Goal: Check status

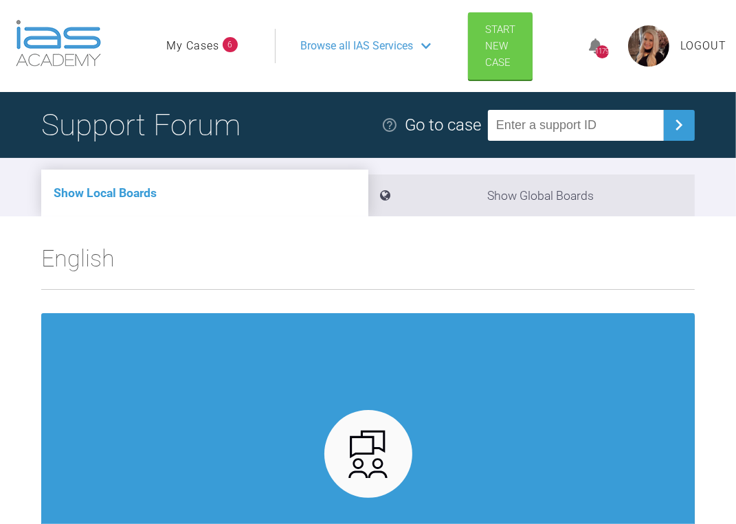
click at [213, 38] on link "My Cases" at bounding box center [192, 46] width 53 height 18
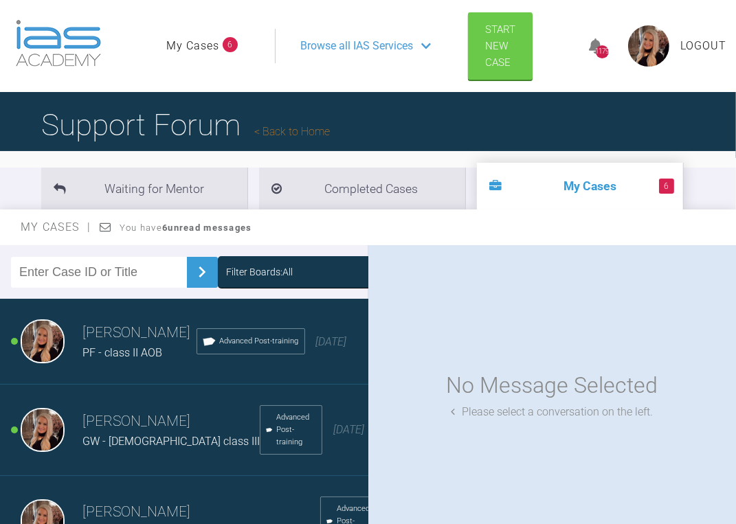
click at [72, 268] on input "text" at bounding box center [99, 272] width 176 height 31
type input "[PERSON_NAME],"
drag, startPoint x: 103, startPoint y: 273, endPoint x: -58, endPoint y: 265, distance: 161.0
click at [0, 265] on html "My Cases 6 Logout Browse all IAS Services Start New Case 1179 Logout Support Fo…" at bounding box center [368, 338] width 736 height 677
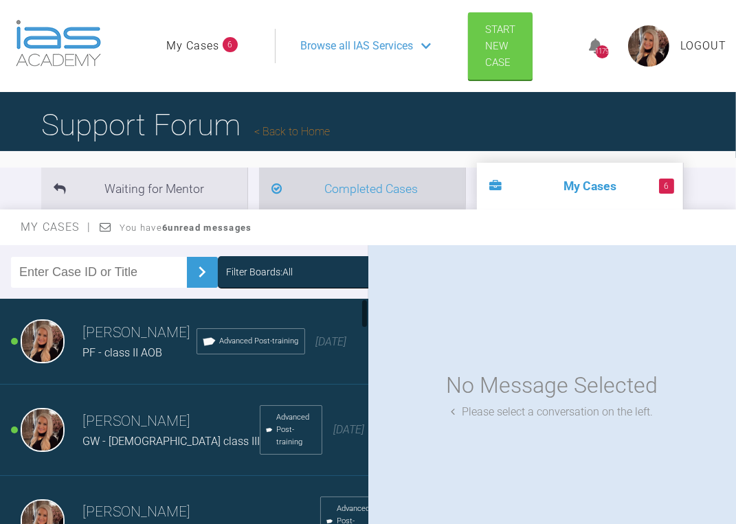
click at [416, 191] on li "Completed Cases" at bounding box center [362, 189] width 206 height 42
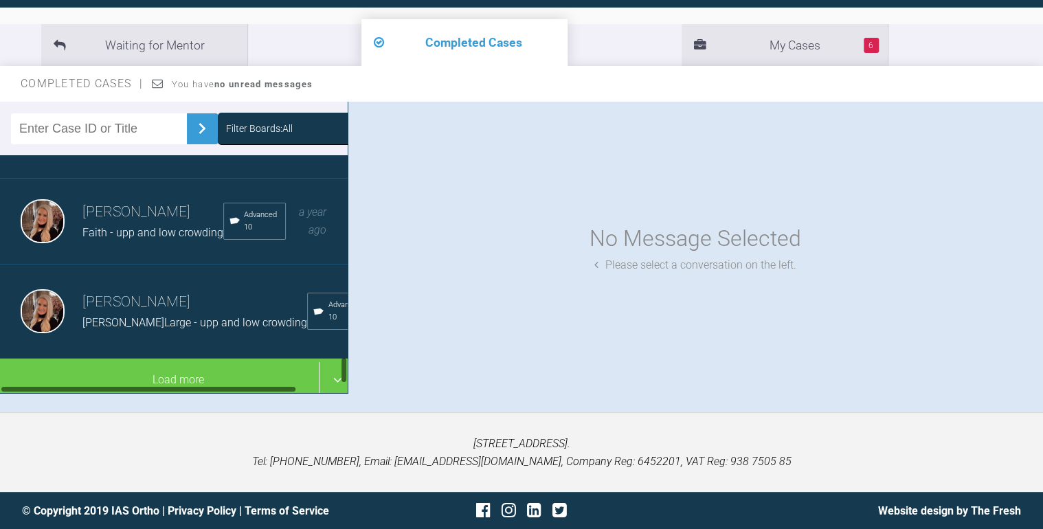
scroll to position [1676, 0]
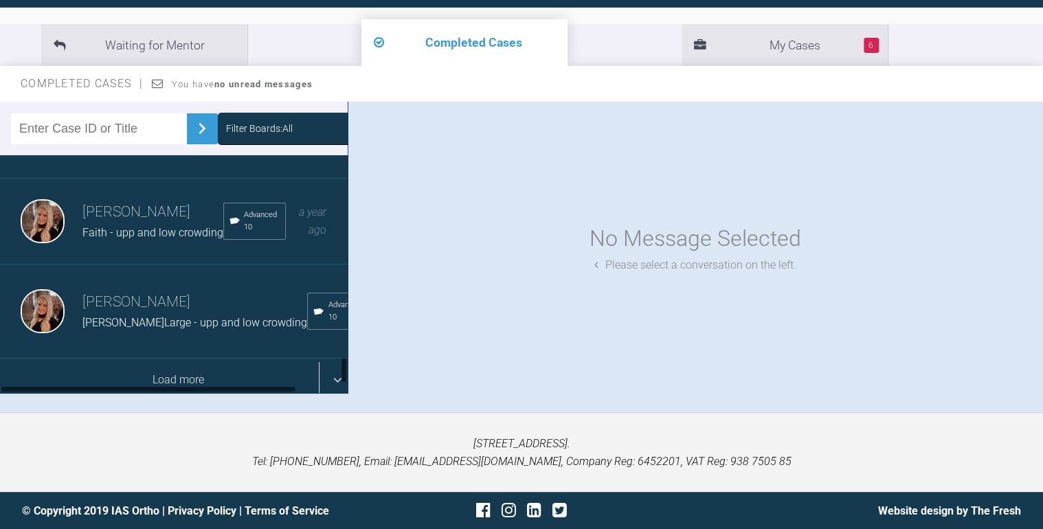
click at [203, 366] on div "Load more" at bounding box center [178, 380] width 356 height 43
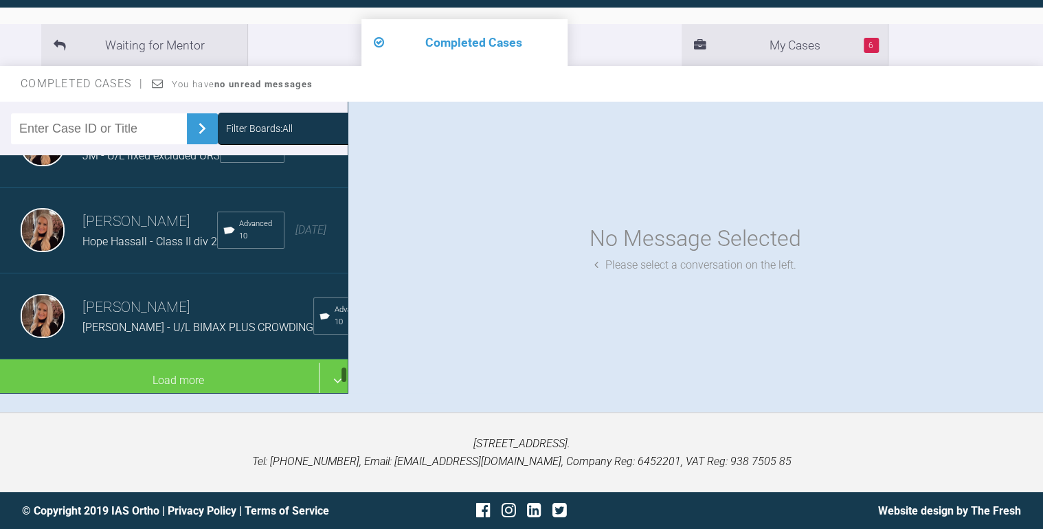
scroll to position [3511, 0]
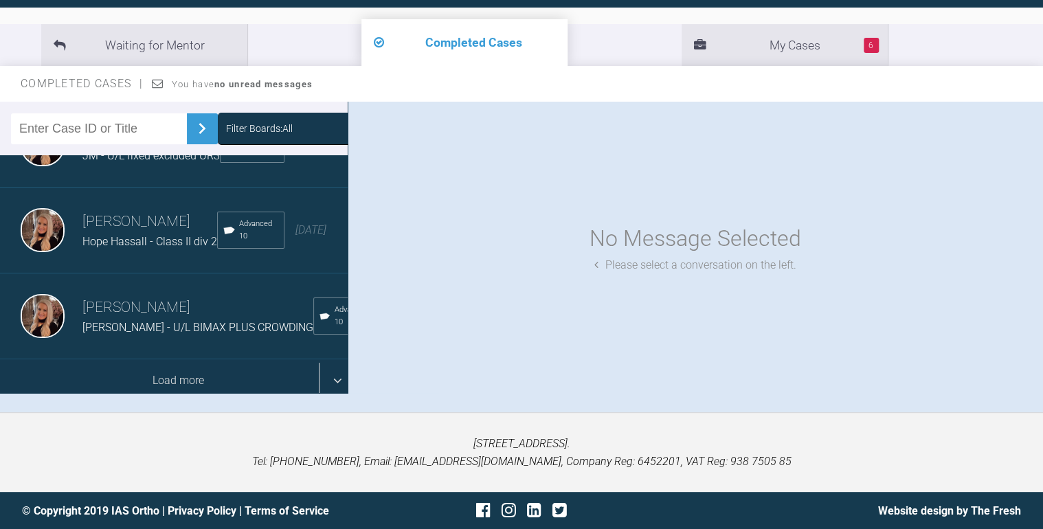
click at [173, 364] on div "Load more" at bounding box center [178, 380] width 356 height 43
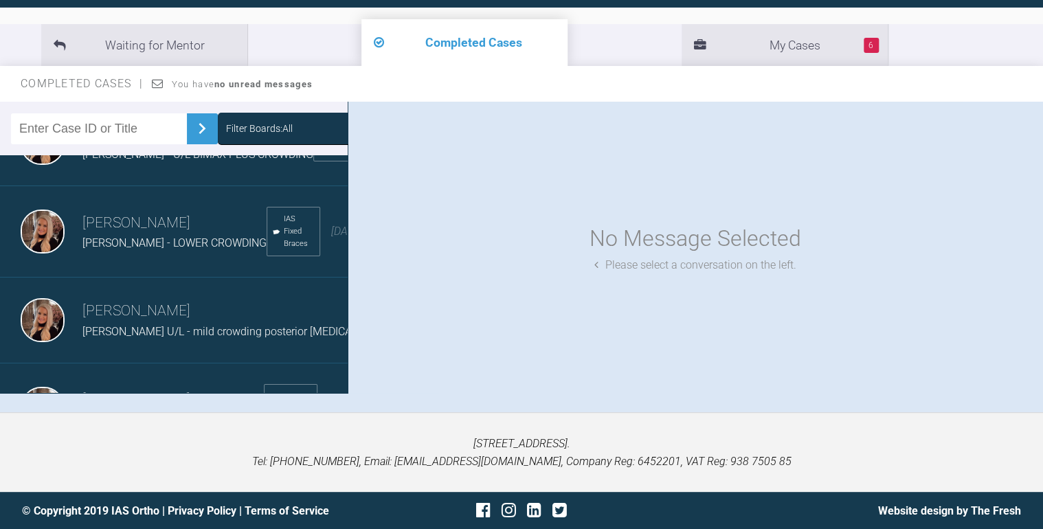
click at [154, 100] on div "[PERSON_NAME] [PERSON_NAME] - Class II div 2 Advanced 10 [DATE]" at bounding box center [178, 57] width 356 height 86
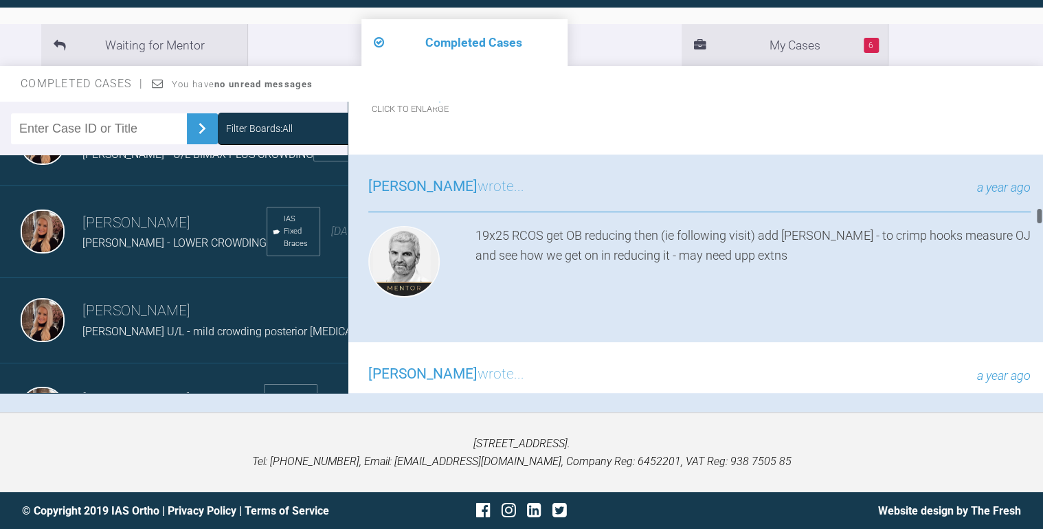
scroll to position [3523, 0]
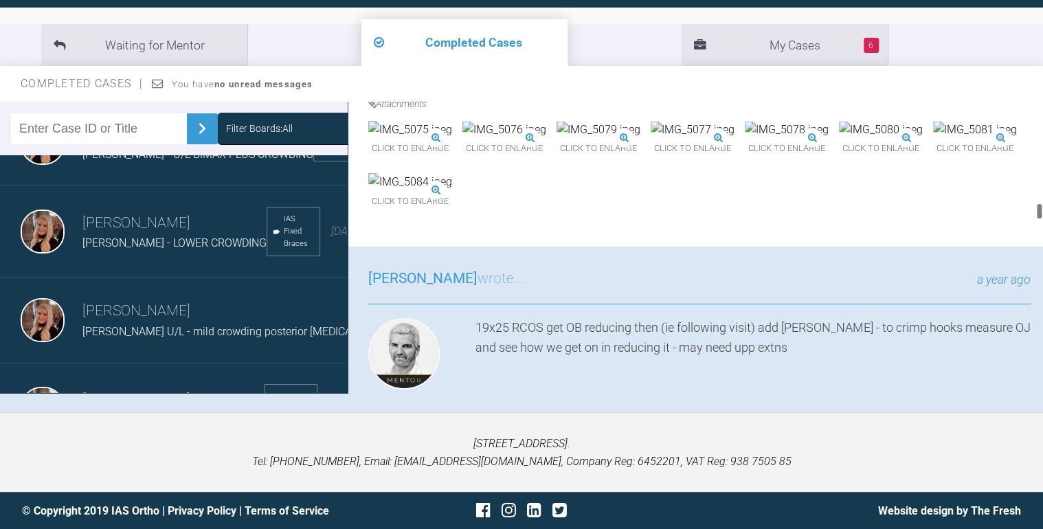
drag, startPoint x: 1039, startPoint y: 179, endPoint x: 1047, endPoint y: 216, distance: 37.9
click at [735, 216] on html "My Cases 6 Logout Browse all IAS Services Start New Case 1179 Logout Support Fo…" at bounding box center [521, 194] width 1043 height 672
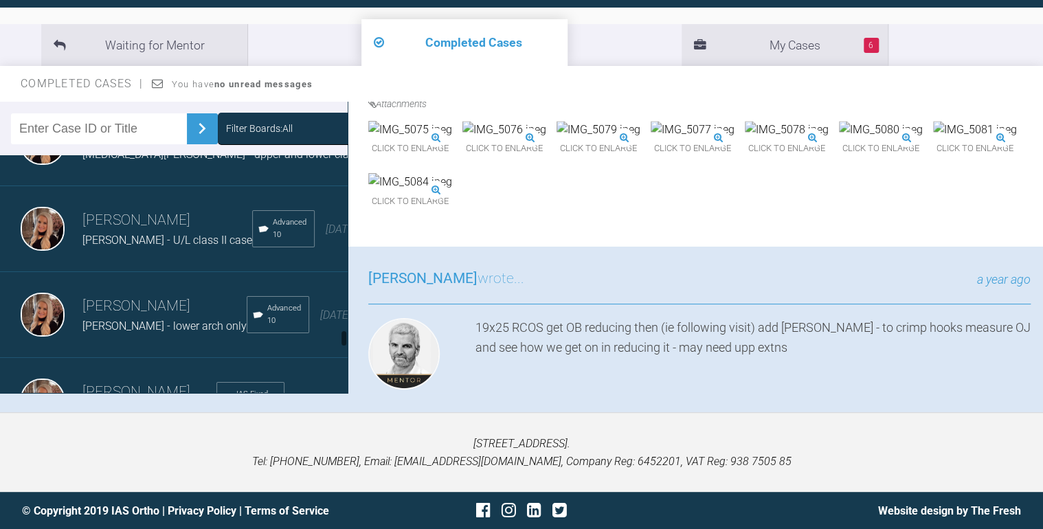
scroll to position [4446, 0]
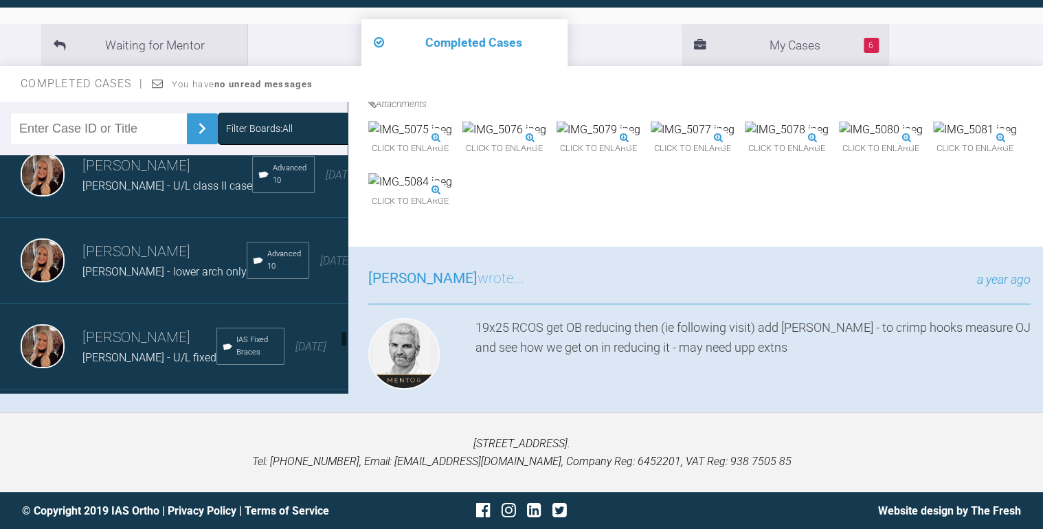
click at [183, 92] on h3 "[PERSON_NAME]" at bounding box center [238, 80] width 312 height 23
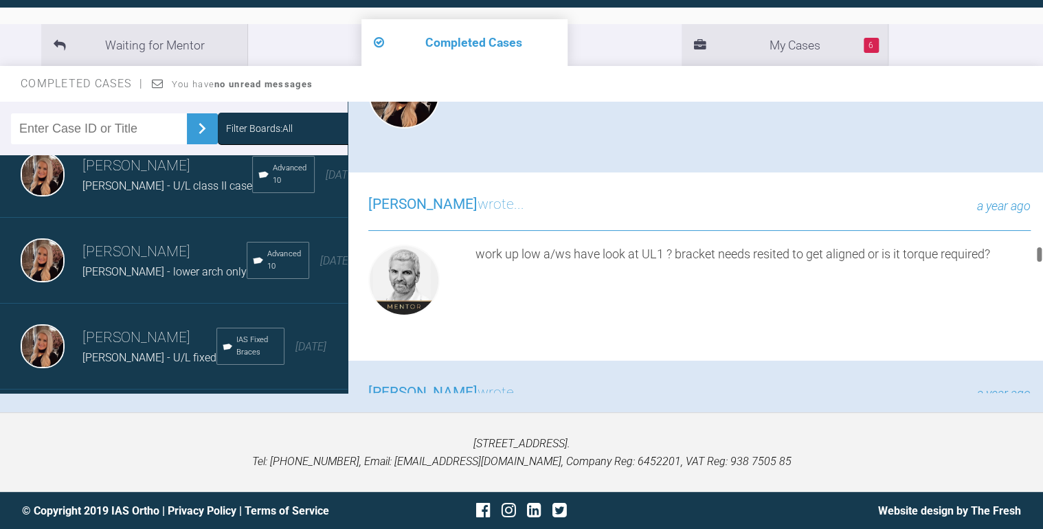
scroll to position [4903, 0]
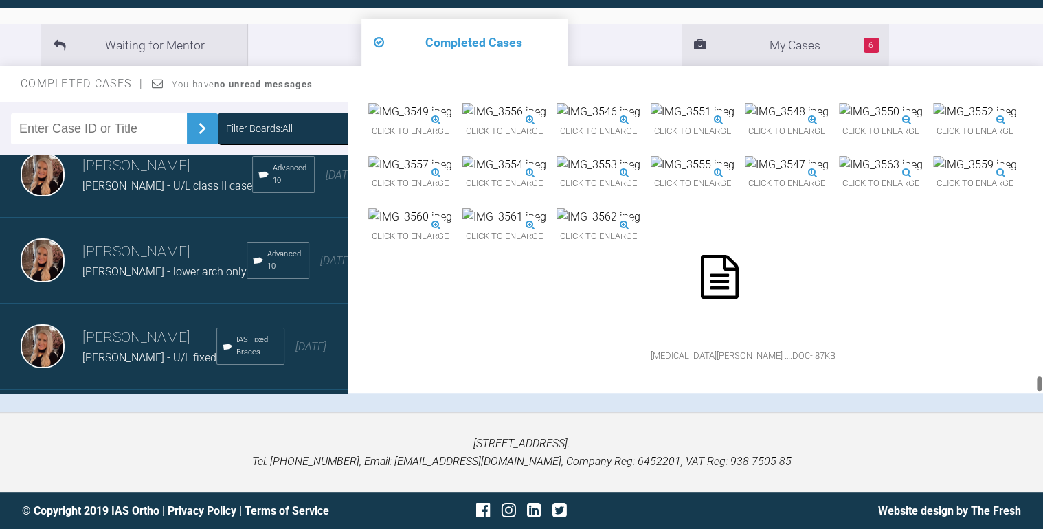
drag, startPoint x: 1041, startPoint y: 240, endPoint x: 701, endPoint y: 217, distance: 340.3
click at [735, 420] on div "My Cases 6 Logout Browse all IAS Services Start New Case 1179 Logout Support Fo…" at bounding box center [521, 194] width 1043 height 672
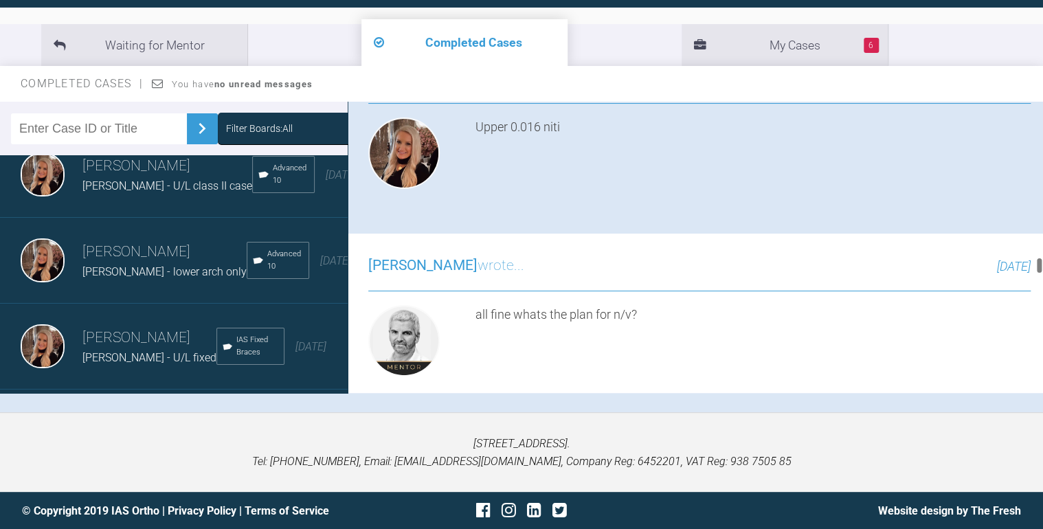
scroll to position [5785, 0]
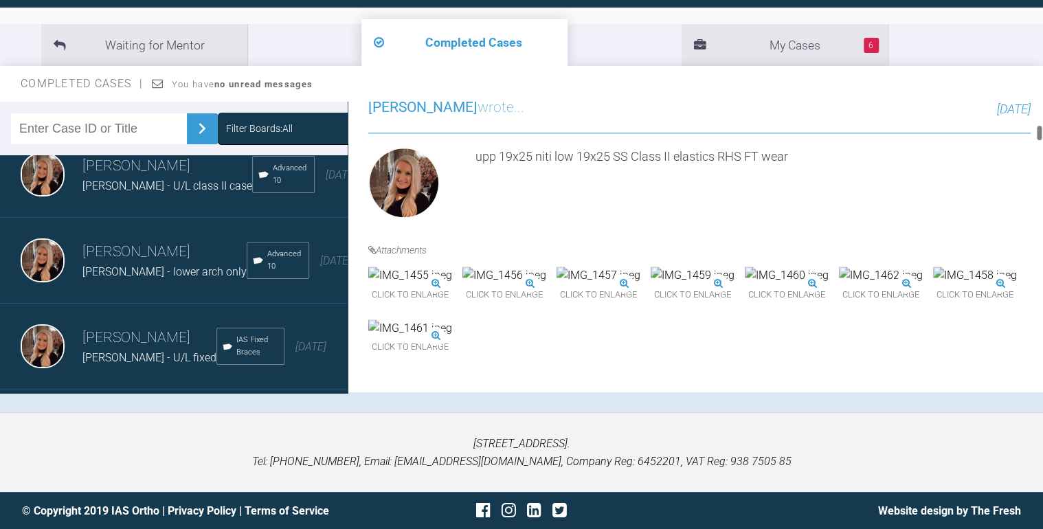
drag, startPoint x: 1040, startPoint y: 261, endPoint x: 1017, endPoint y: 131, distance: 132.7
click at [735, 131] on div "[PERSON_NAME] [MEDICAL_DATA][PERSON_NAME] - upper and lower class II div 2 a fe…" at bounding box center [696, 247] width 696 height 291
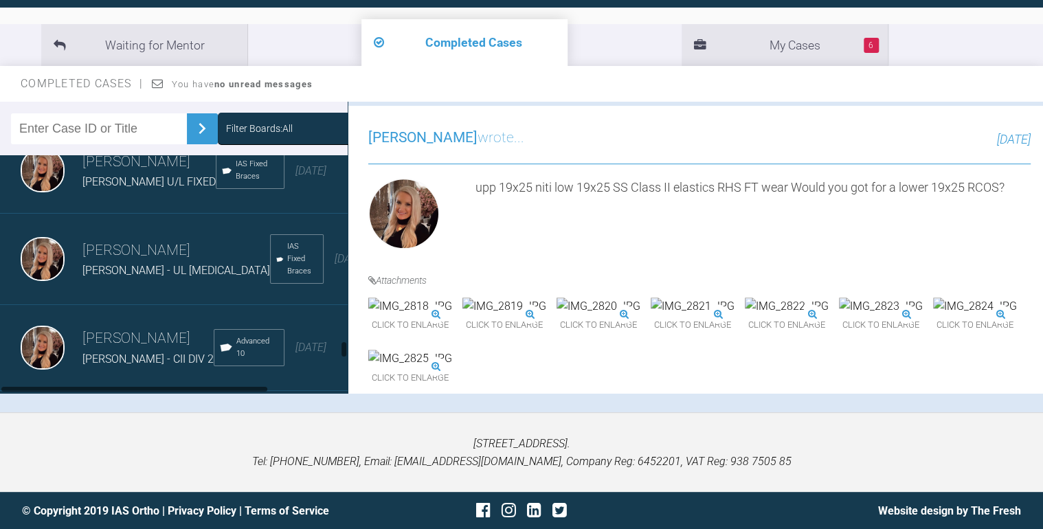
scroll to position [4721, 0]
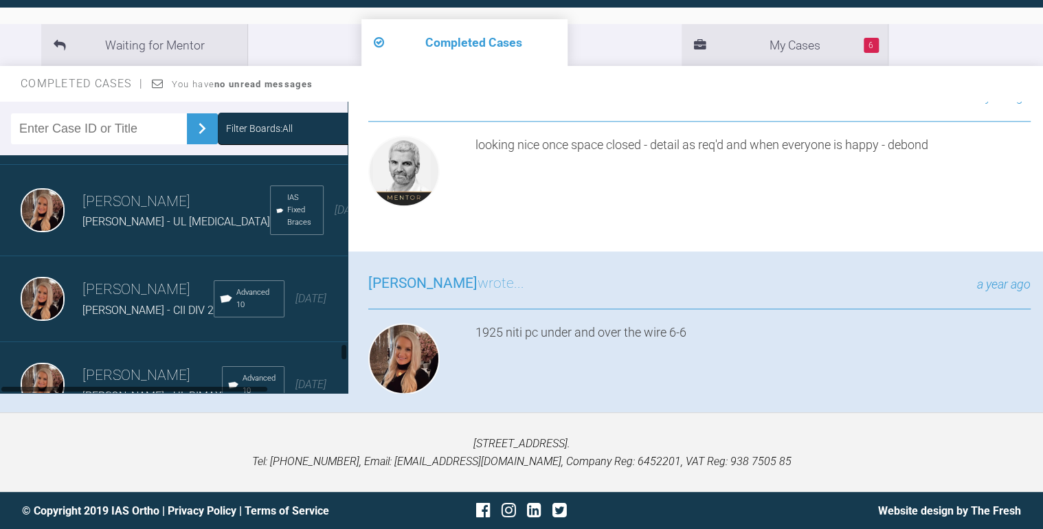
scroll to position [4776, 0]
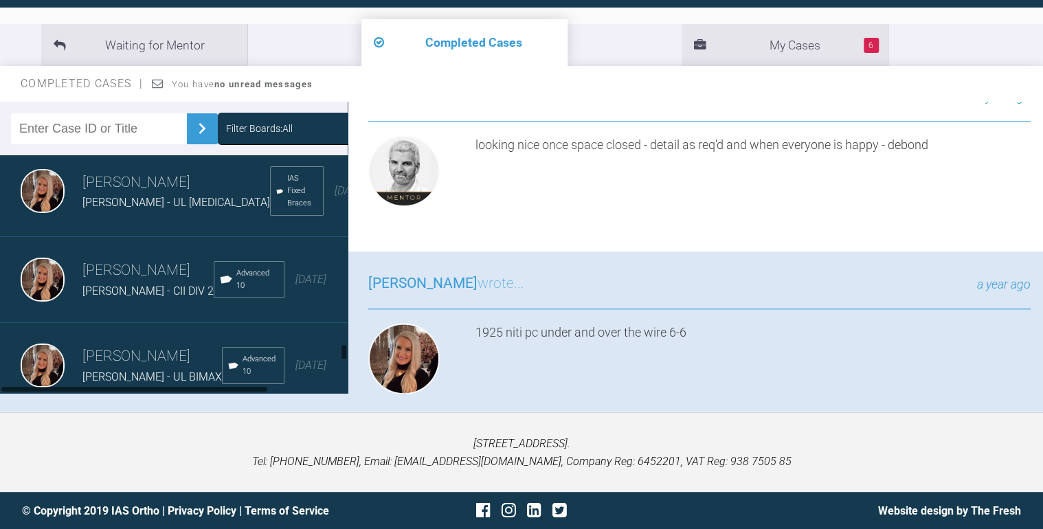
click at [157, 34] on span "[PERSON_NAME] - U/L fixed" at bounding box center [149, 27] width 134 height 13
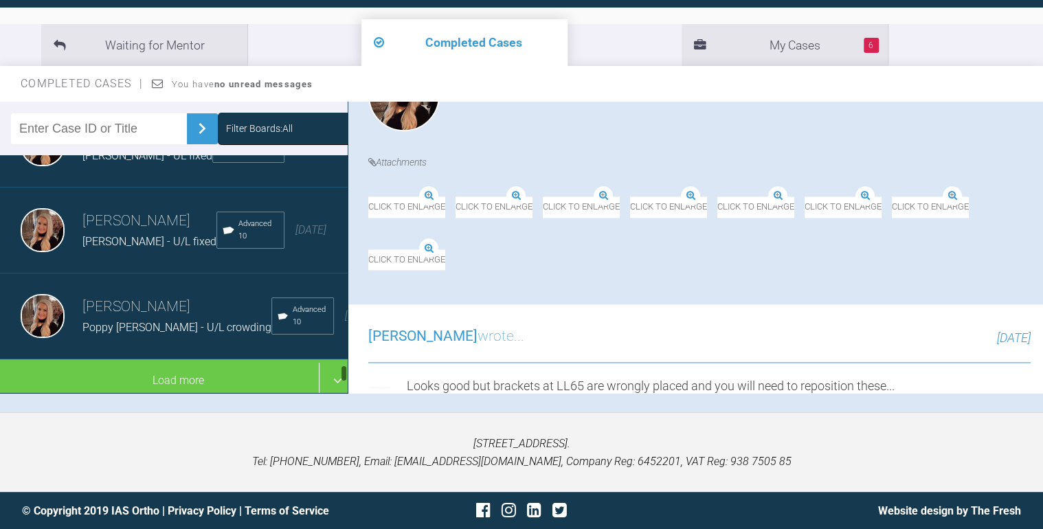
scroll to position [5326, 0]
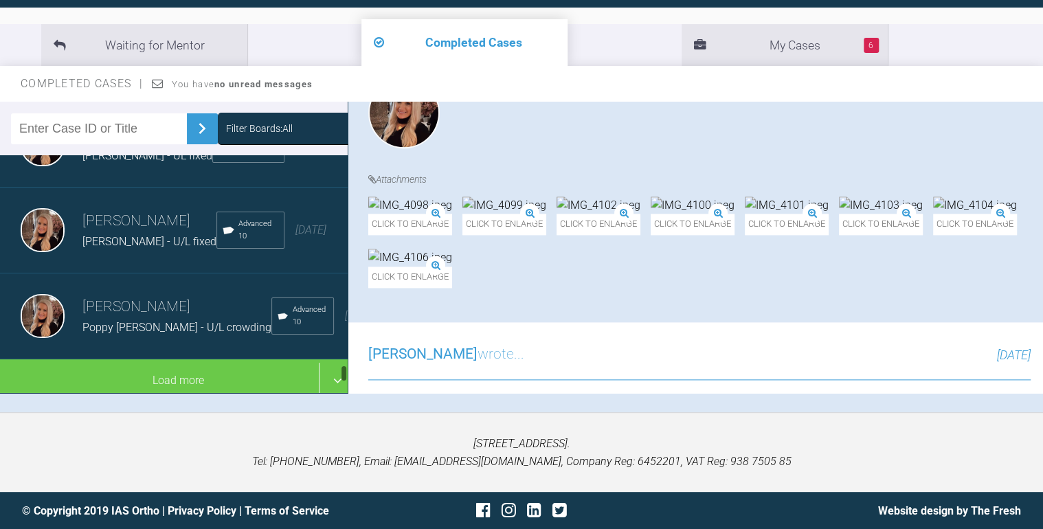
click at [129, 274] on div "[PERSON_NAME] [PERSON_NAME] - U/L fixed Advanced 10 [DATE]" at bounding box center [178, 231] width 356 height 86
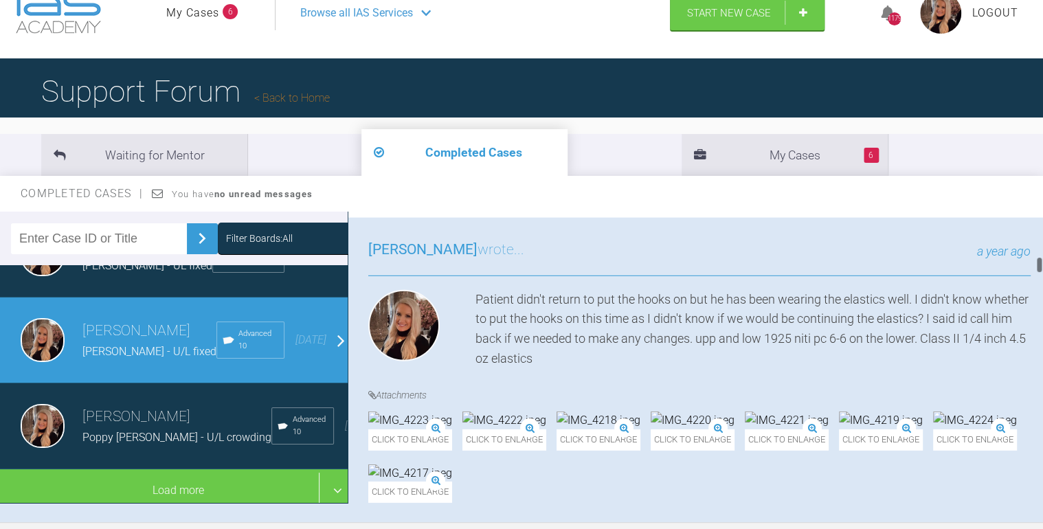
scroll to position [2060, 0]
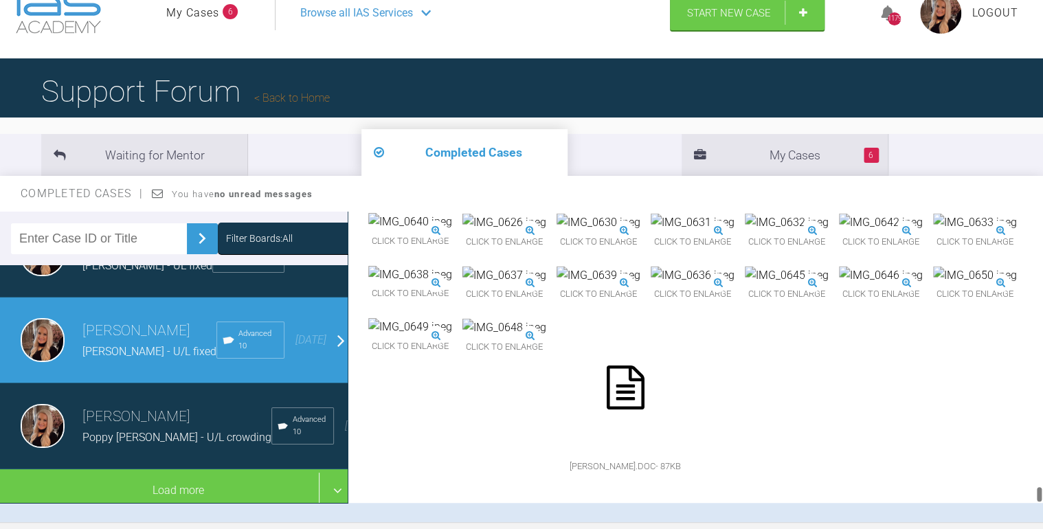
drag, startPoint x: 1038, startPoint y: 227, endPoint x: 963, endPoint y: 507, distance: 289.6
click at [735, 507] on div "Filter Boards: All [PERSON_NAME] RC - CIII, RHS [MEDICAL_DATA] Advanced Post-tr…" at bounding box center [521, 367] width 1043 height 311
